Goal: Transaction & Acquisition: Purchase product/service

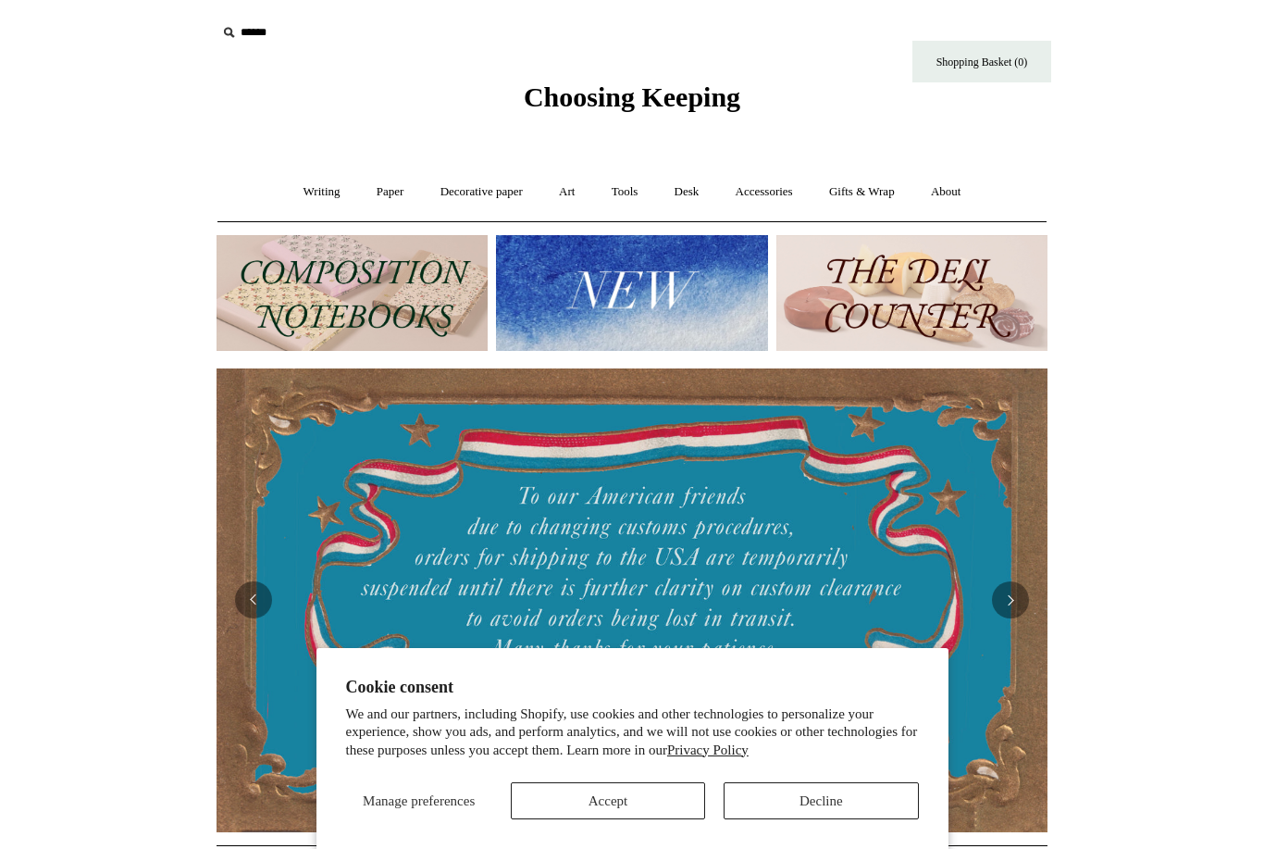
click at [761, 194] on link "Accessories +" at bounding box center [764, 192] width 91 height 49
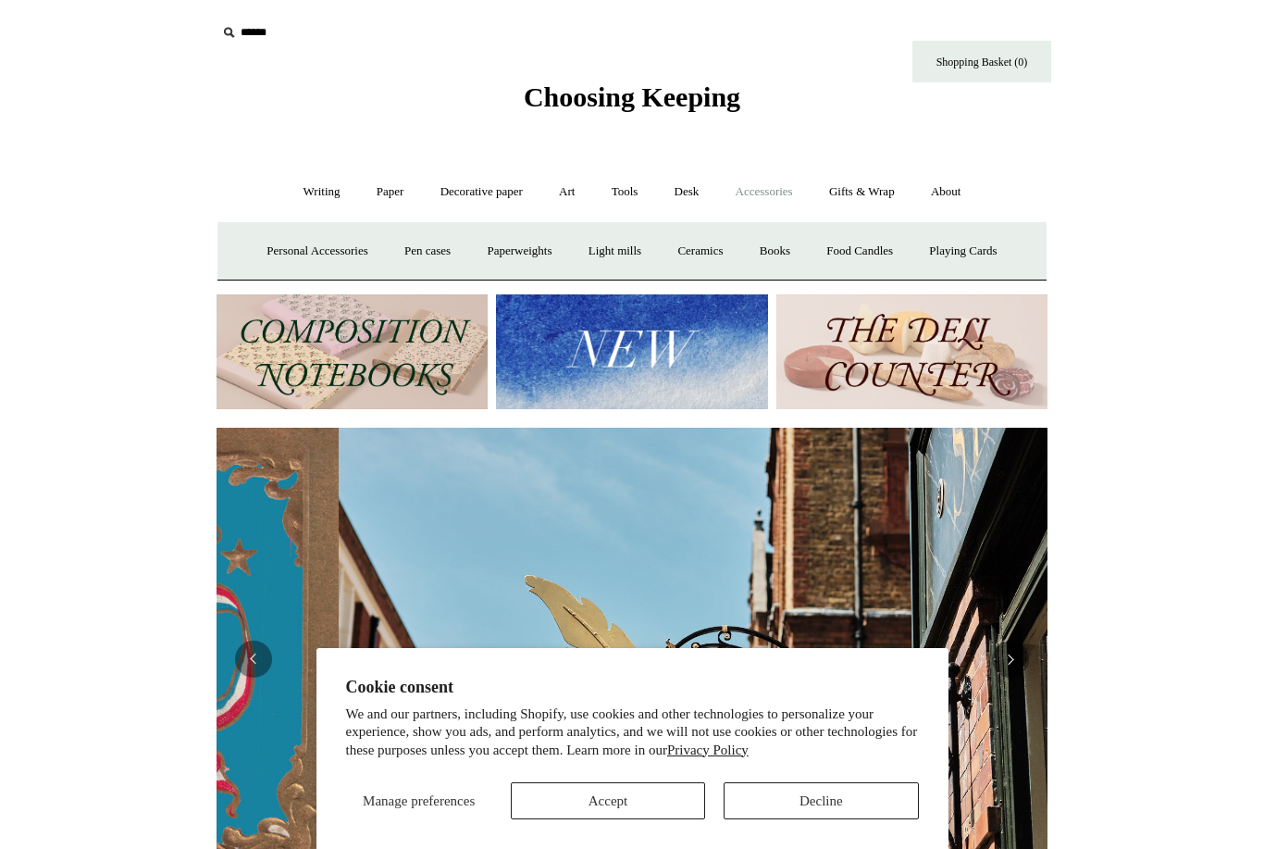
scroll to position [0, 831]
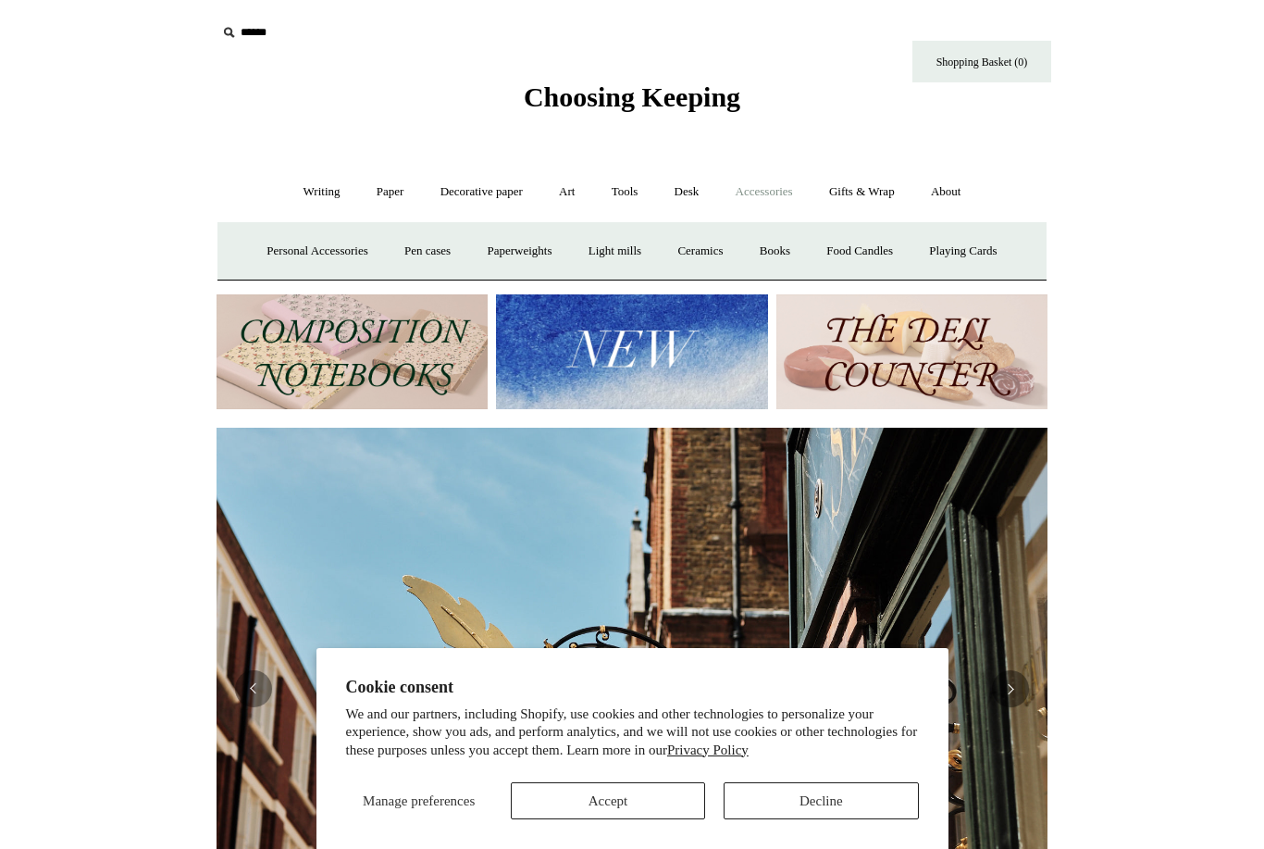
click at [286, 257] on link "Personal Accessories +" at bounding box center [317, 251] width 134 height 49
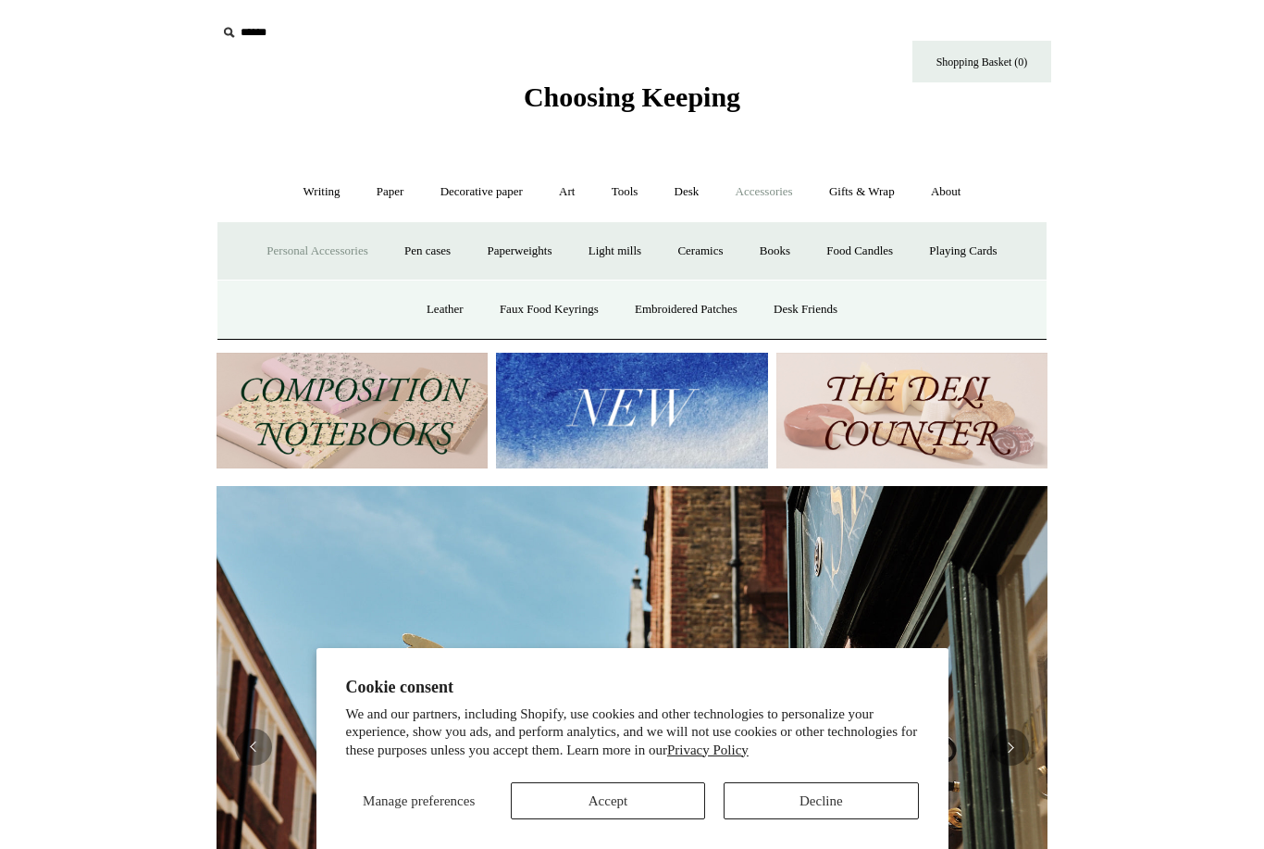
click at [516, 308] on link "Faux Food Keyrings" at bounding box center [549, 309] width 132 height 49
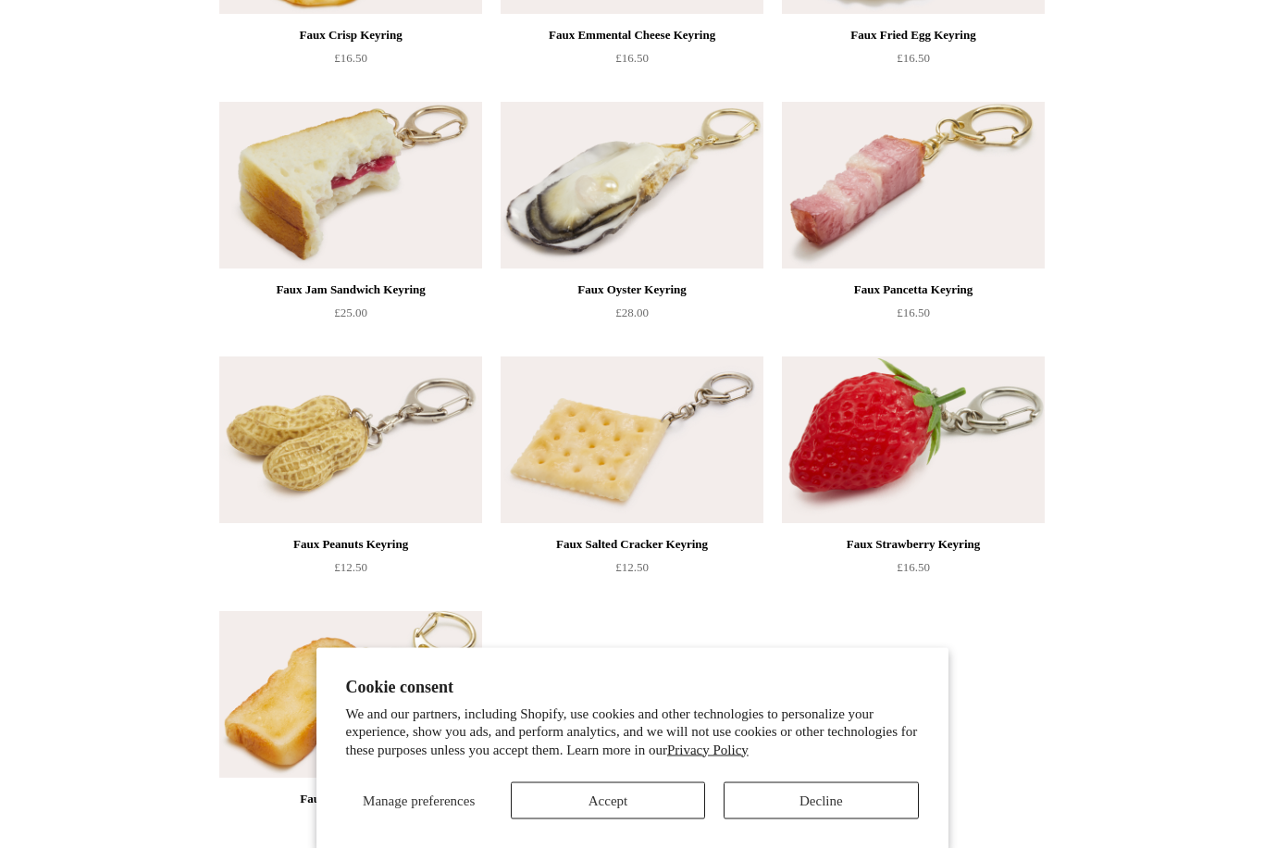
scroll to position [902, 0]
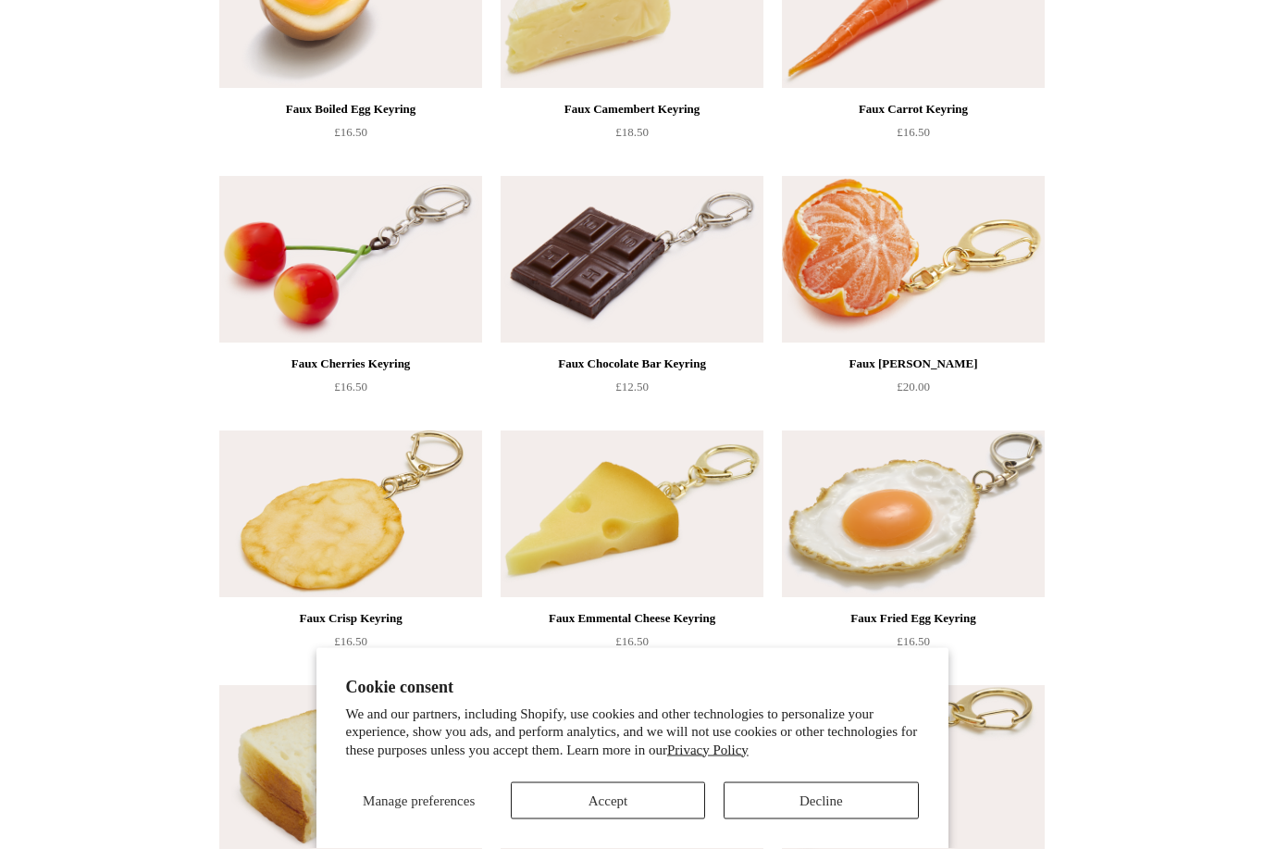
click at [955, 280] on img at bounding box center [913, 260] width 263 height 167
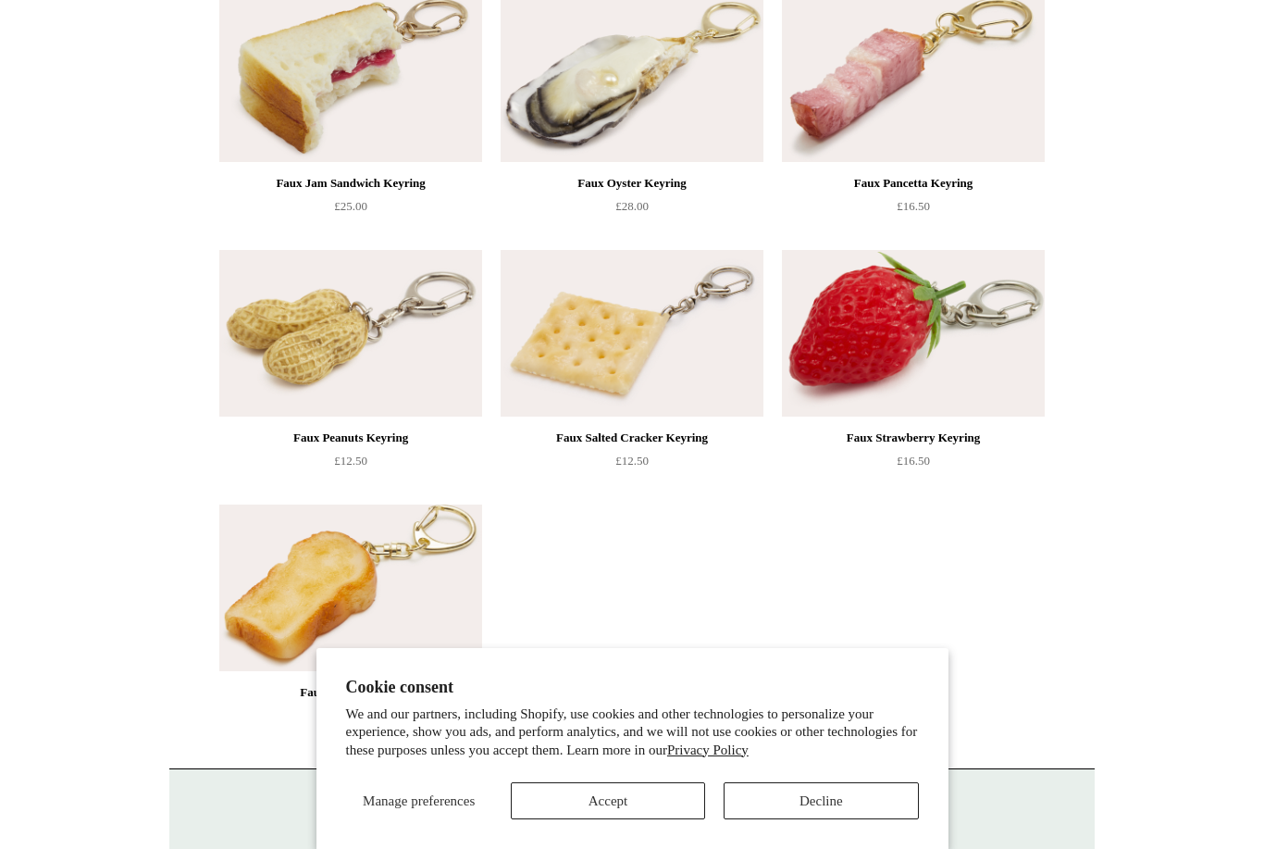
scroll to position [936, 0]
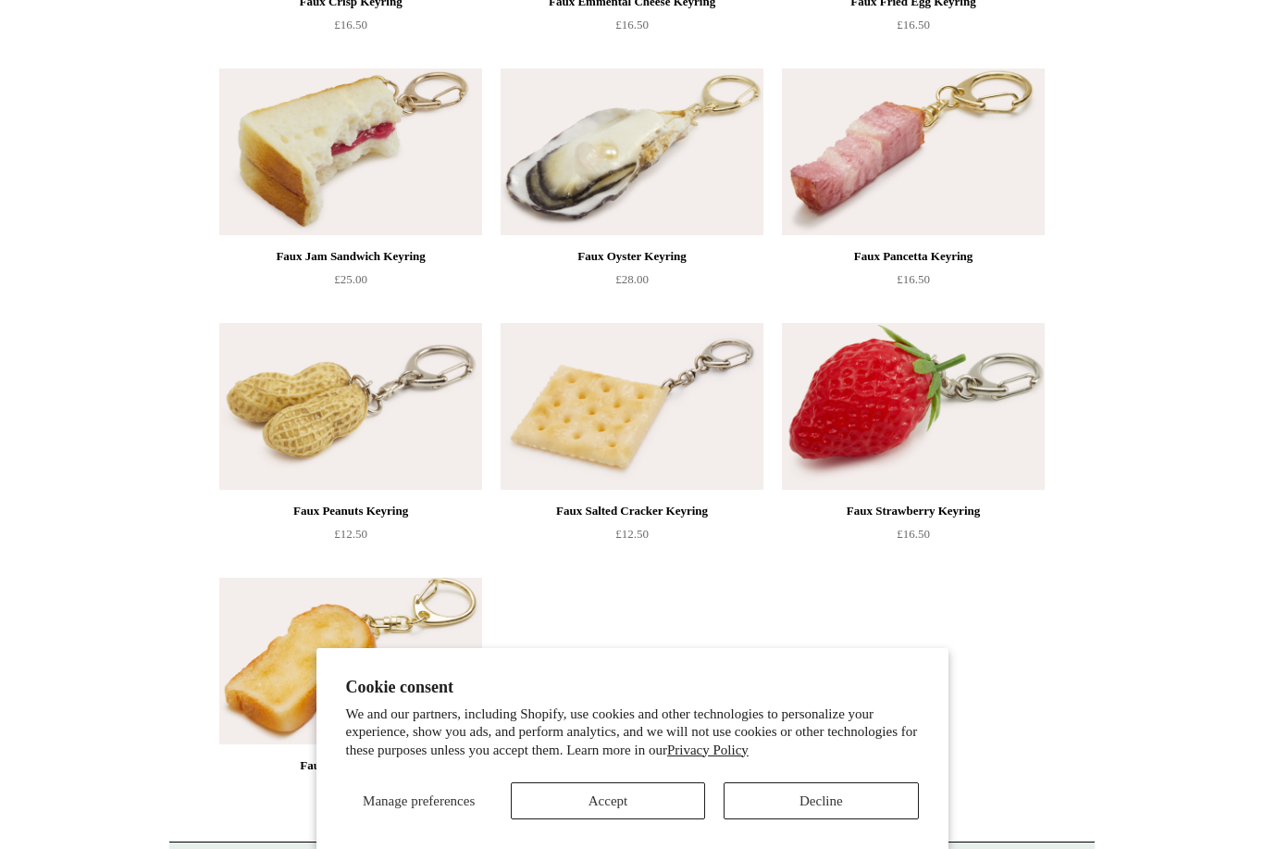
click at [296, 182] on img at bounding box center [350, 151] width 263 height 167
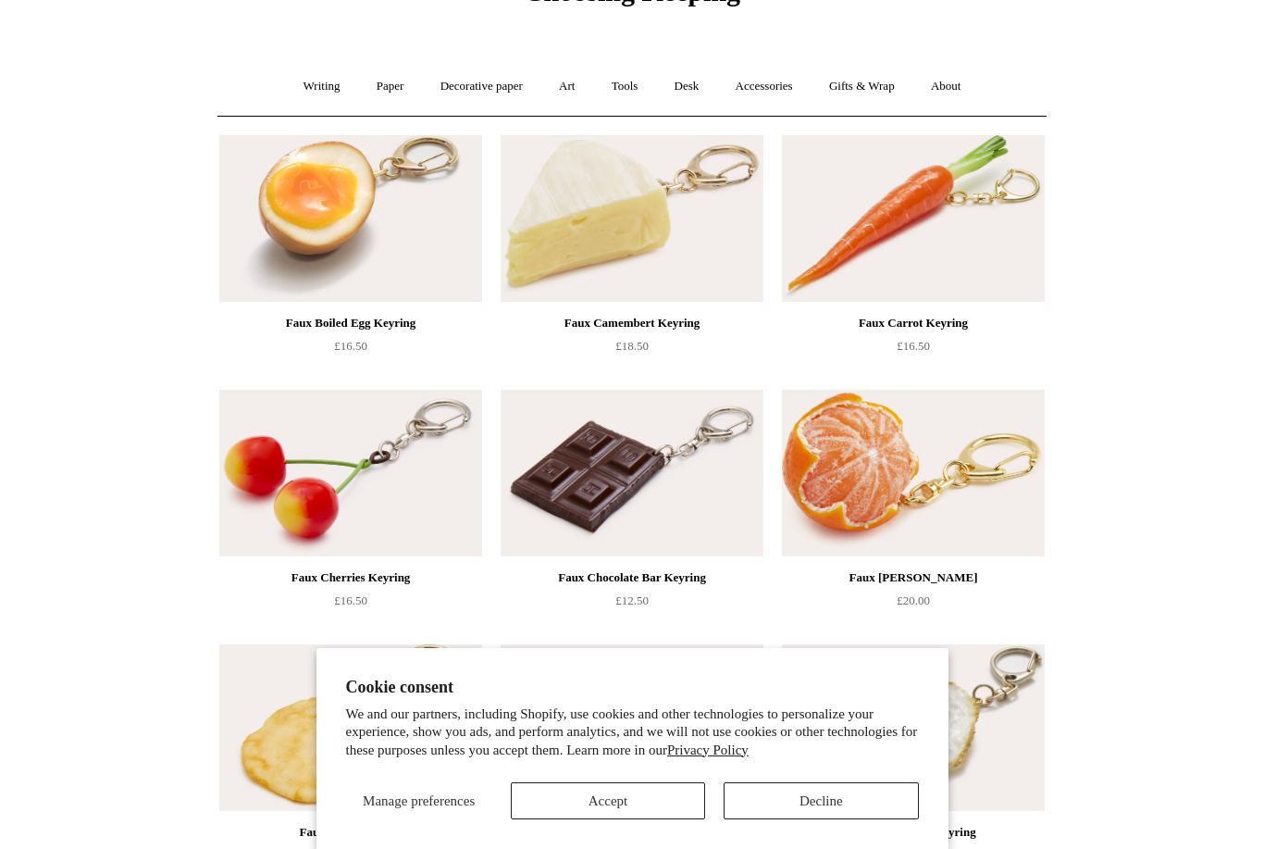
scroll to position [0, 0]
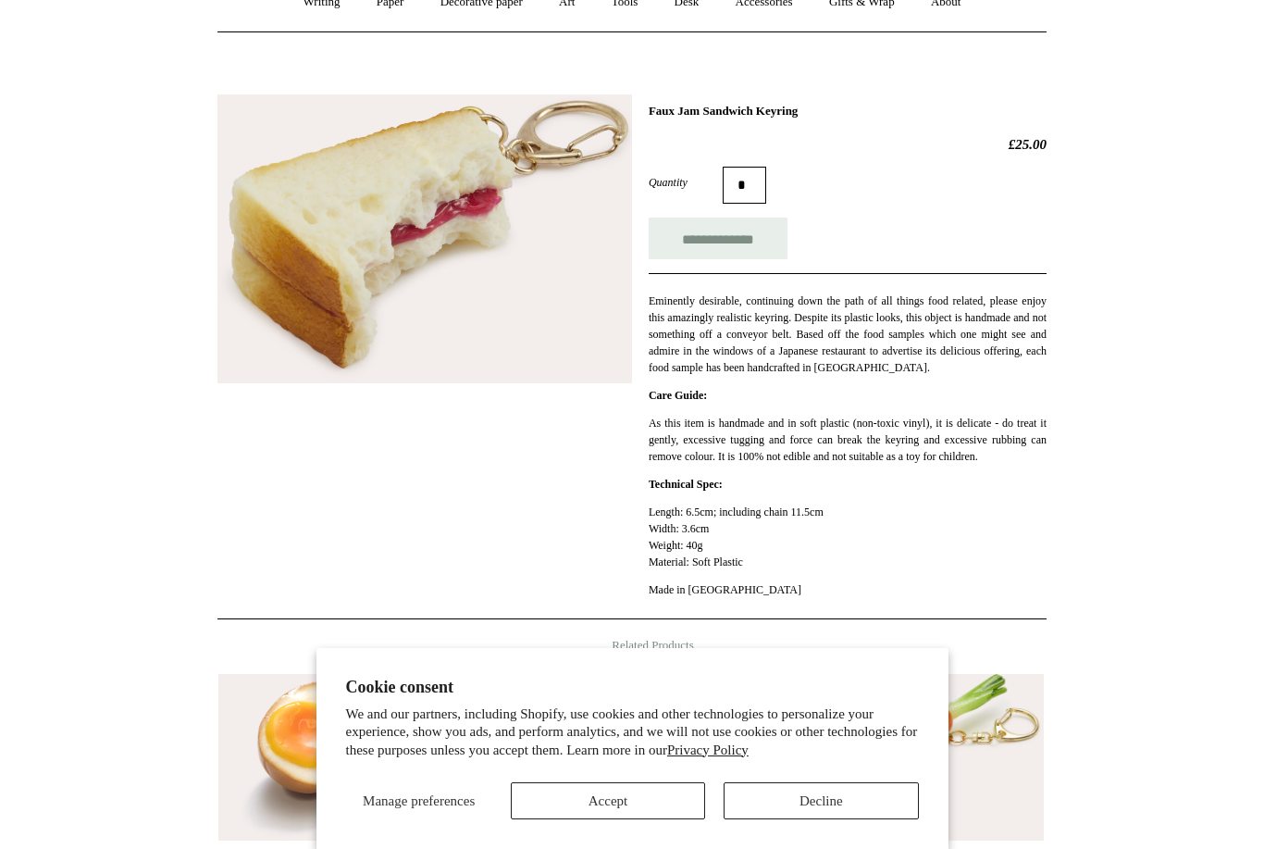
scroll to position [189, 0]
